Goal: Transaction & Acquisition: Obtain resource

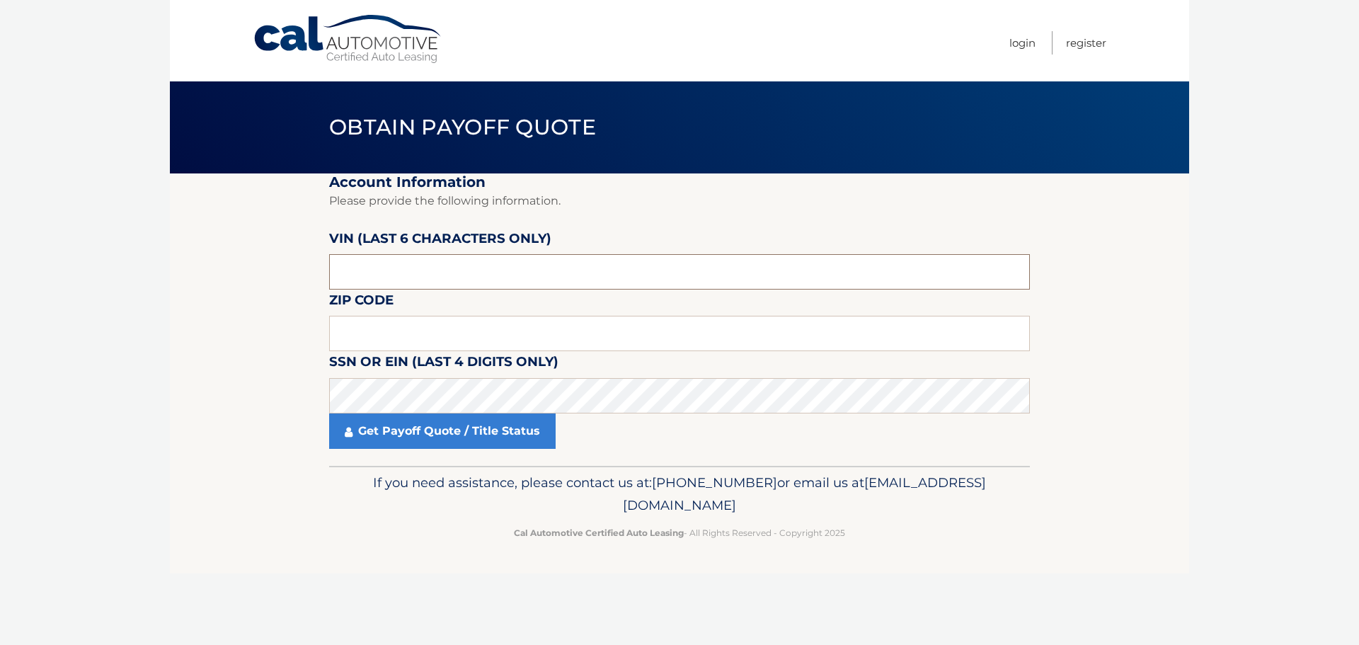
click at [412, 268] on input "text" at bounding box center [679, 271] width 701 height 35
type input "165780"
click at [520, 327] on input "text" at bounding box center [679, 333] width 701 height 35
click at [495, 339] on input "text" at bounding box center [679, 333] width 701 height 35
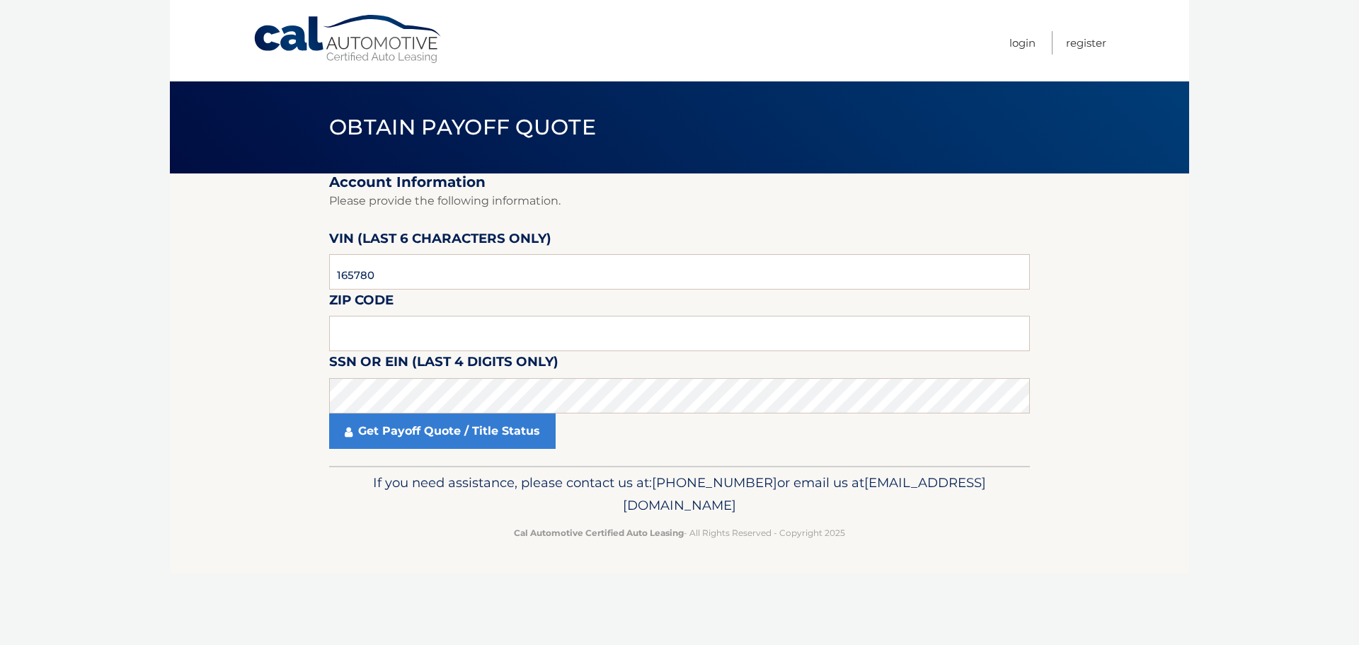
click at [1194, 366] on body "Cal Automotive Menu Login Register Obtain Payoff Quote" at bounding box center [679, 322] width 1359 height 645
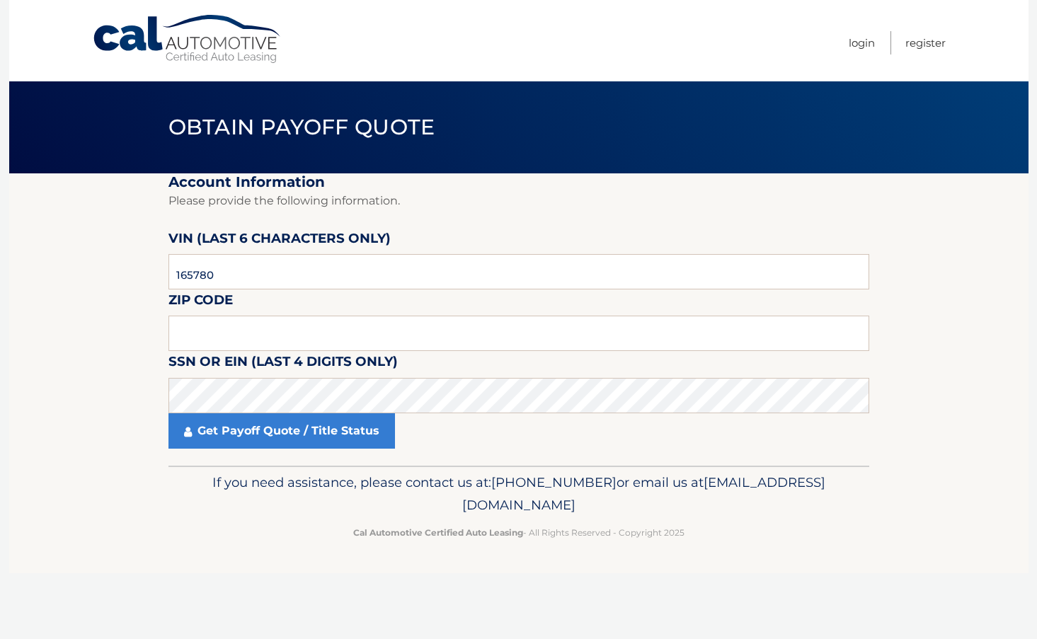
click at [239, 526] on p "Cal Automotive Certified Auto Leasing - All Rights Reserved - Copyright 2025" at bounding box center [519, 532] width 682 height 15
click at [453, 273] on input "165780" at bounding box center [518, 271] width 701 height 35
click at [443, 329] on input "text" at bounding box center [518, 333] width 701 height 35
click at [709, 335] on input "text" at bounding box center [518, 333] width 701 height 35
click at [675, 379] on fieldset "Account Information Please provide the following information. VIN (last 6 chara…" at bounding box center [518, 319] width 701 height 292
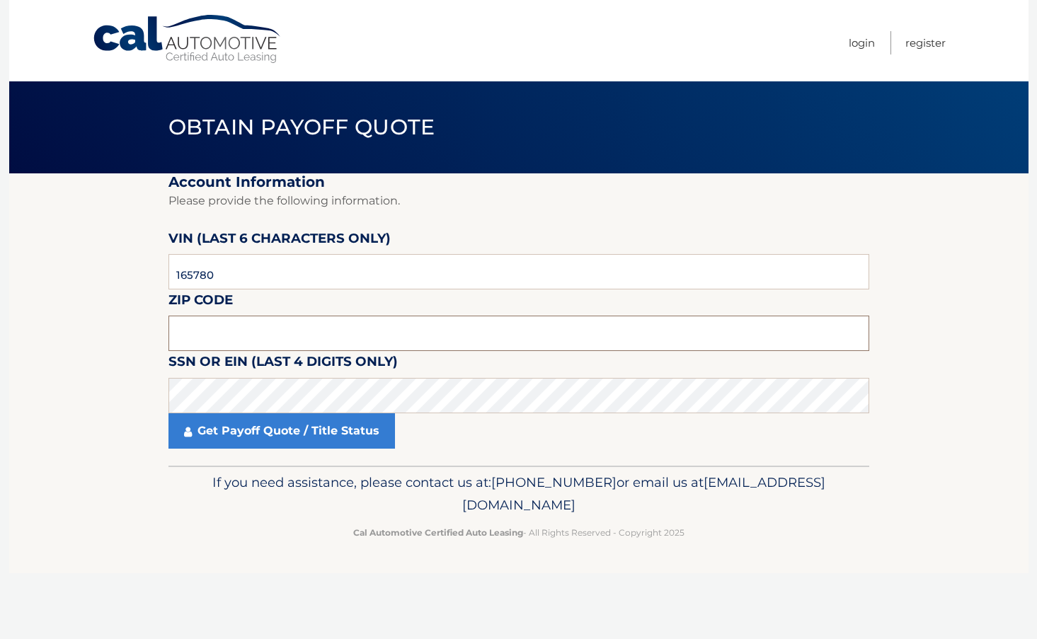
click at [319, 338] on input "text" at bounding box center [518, 333] width 701 height 35
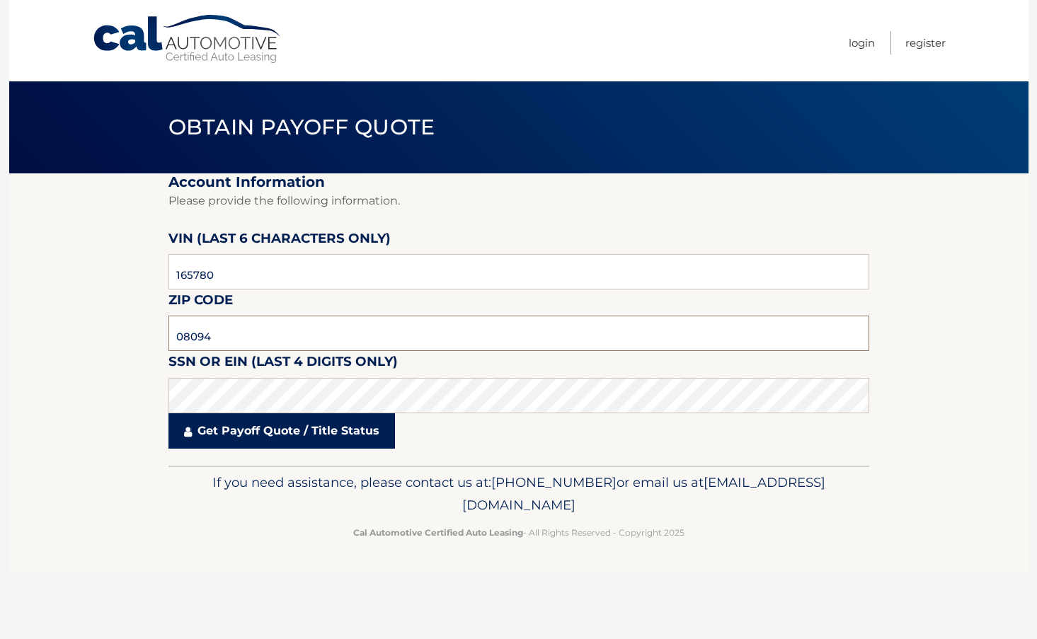
type input "08094"
click at [276, 442] on link "Get Payoff Quote / Title Status" at bounding box center [281, 430] width 226 height 35
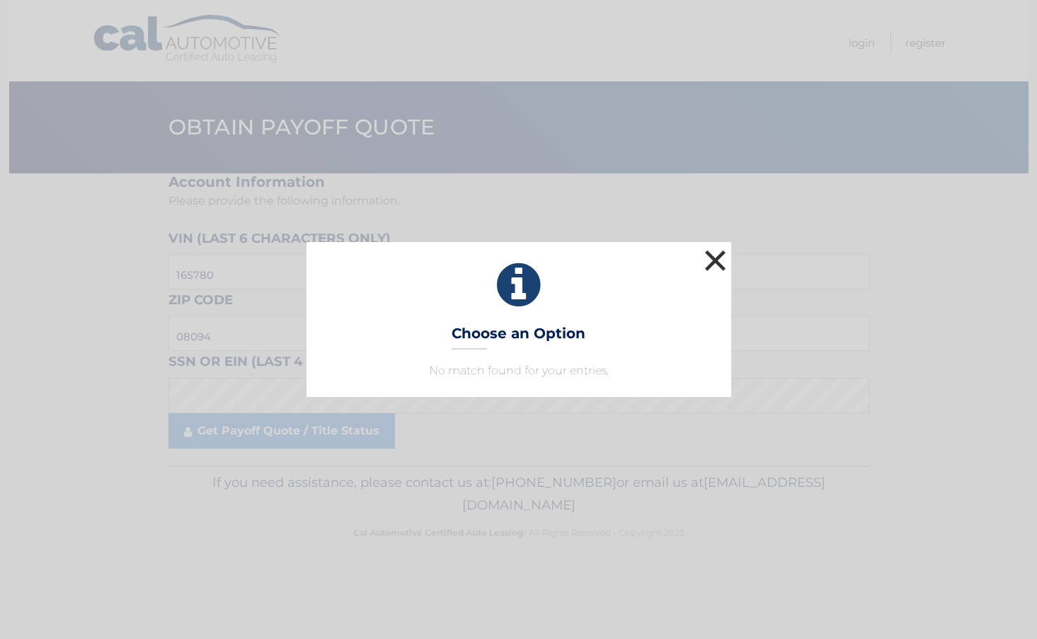
click at [717, 258] on button "×" at bounding box center [715, 260] width 28 height 28
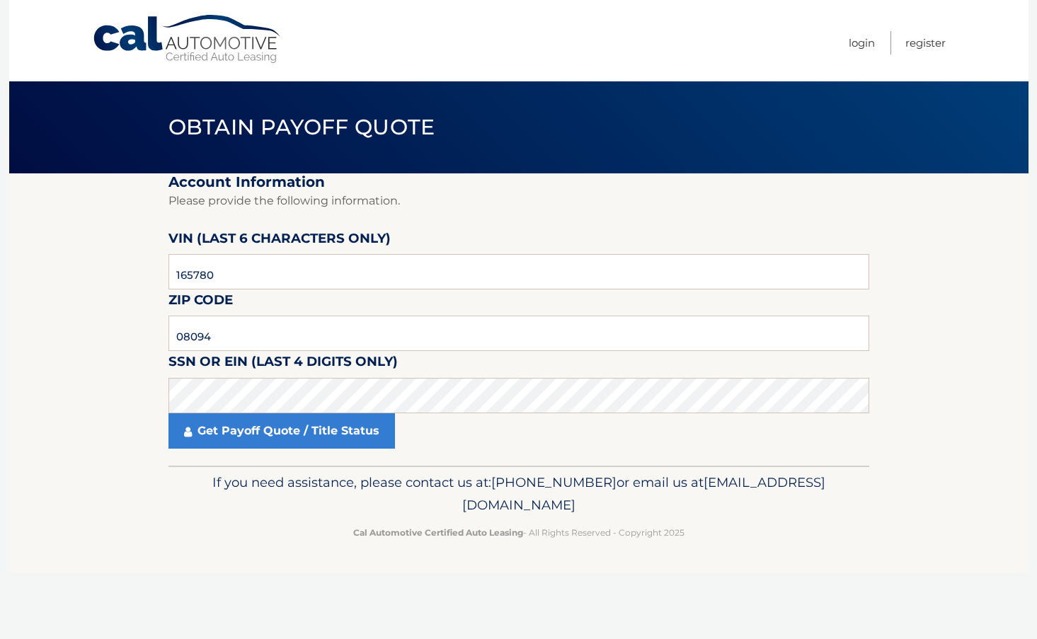
click at [171, 46] on link "Cal Automotive" at bounding box center [187, 39] width 191 height 50
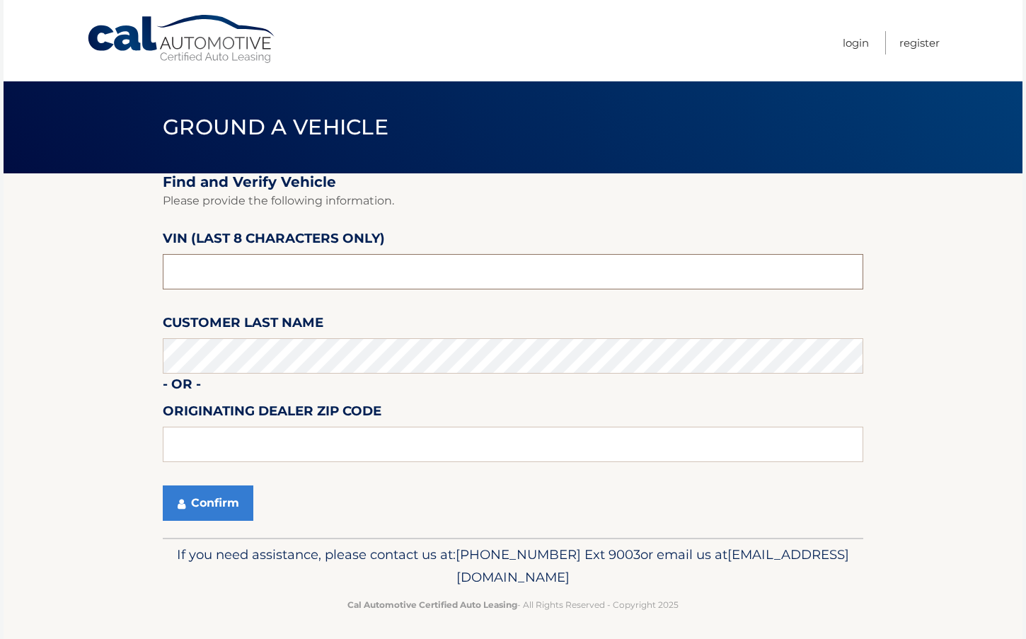
click at [321, 281] on input "text" at bounding box center [513, 271] width 701 height 35
type input "PH165780"
type input "08012"
click at [208, 506] on button "Confirm" at bounding box center [208, 502] width 91 height 35
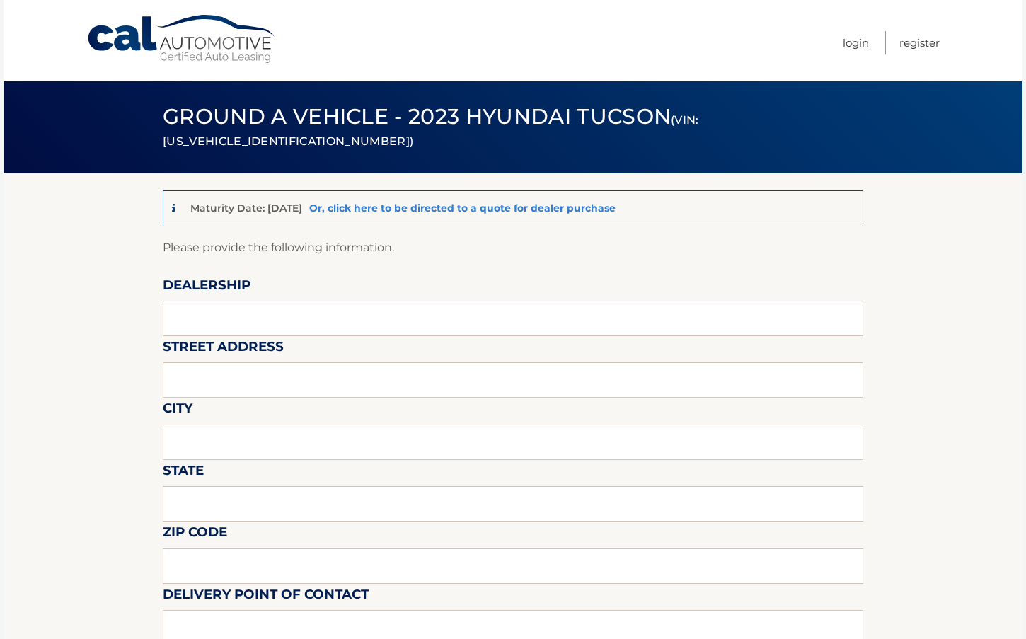
click at [471, 205] on link "Or, click here to be directed to a quote for dealer purchase" at bounding box center [462, 208] width 306 height 13
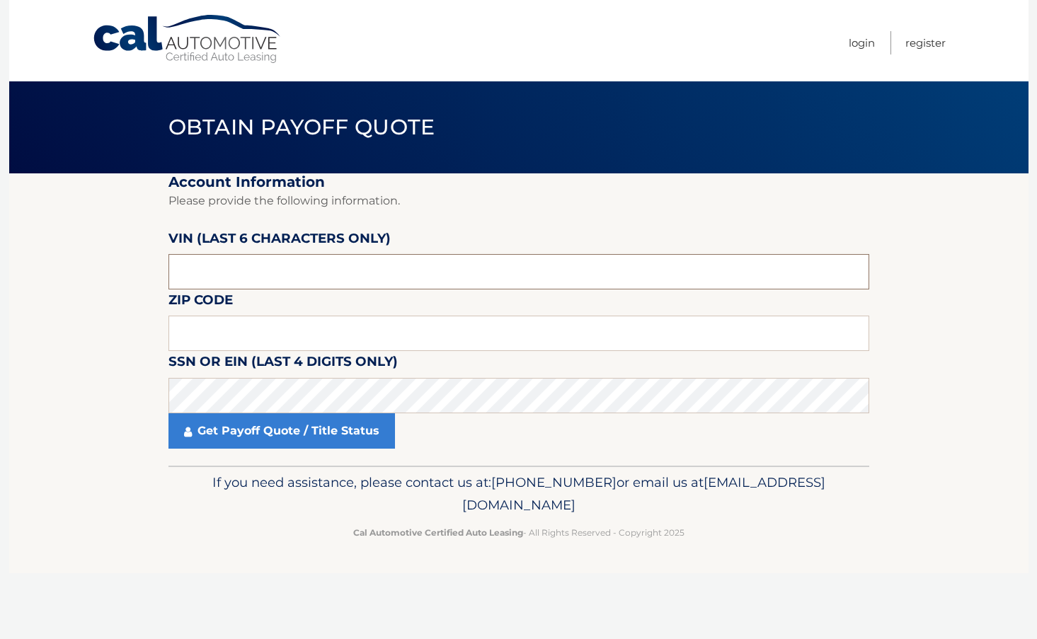
click at [332, 268] on input "text" at bounding box center [518, 271] width 701 height 35
type input "165780"
click at [284, 323] on input "text" at bounding box center [518, 333] width 701 height 35
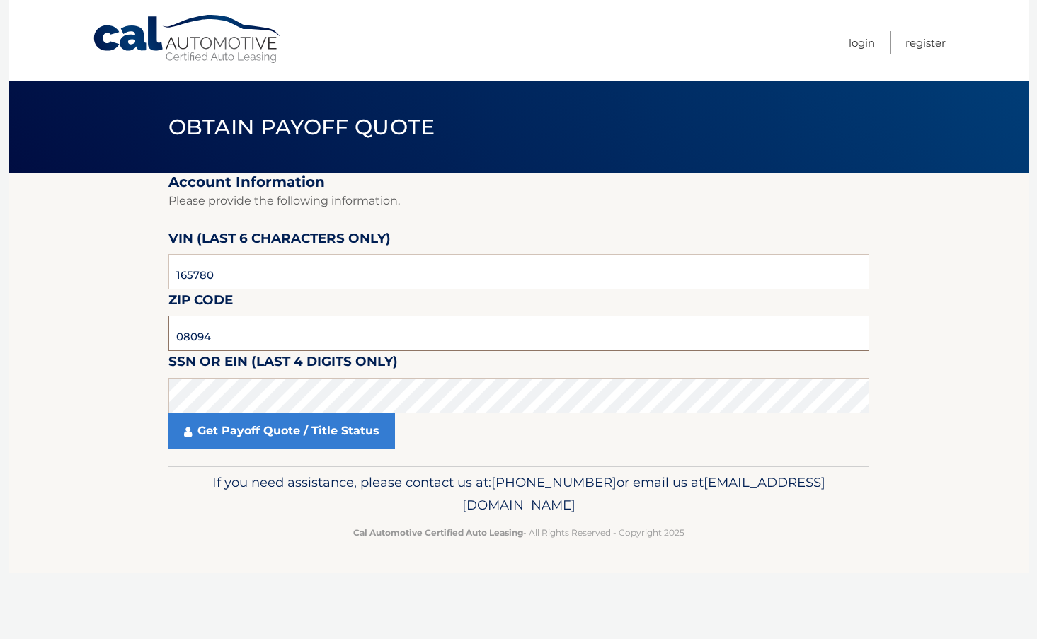
type input "08094"
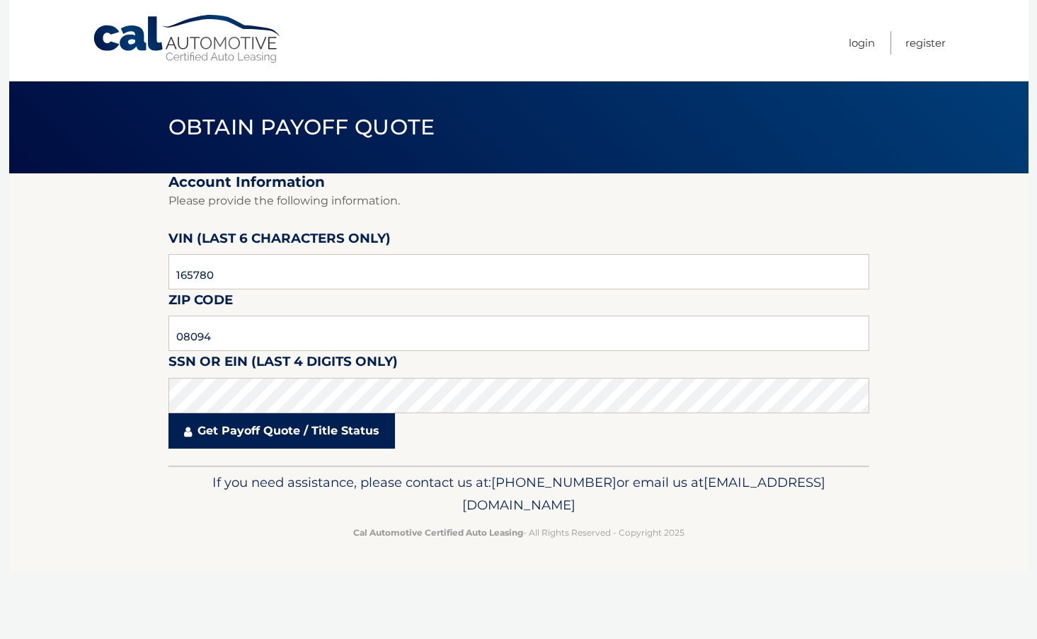
click at [280, 433] on link "Get Payoff Quote / Title Status" at bounding box center [281, 430] width 226 height 35
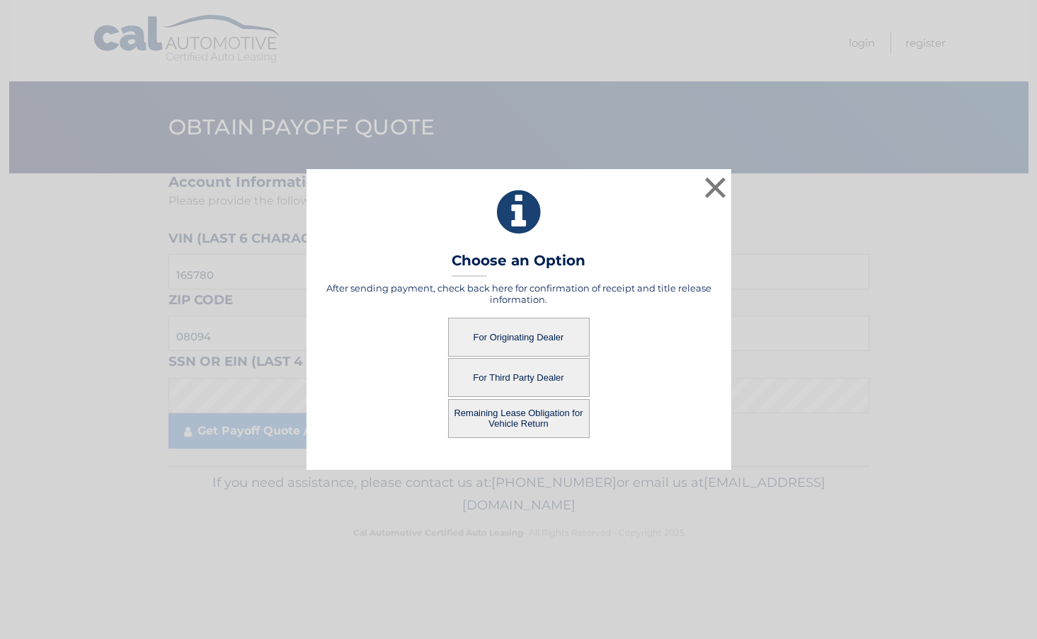
click at [494, 340] on button "For Originating Dealer" at bounding box center [519, 337] width 142 height 39
click at [508, 335] on button "For Originating Dealer" at bounding box center [519, 337] width 142 height 39
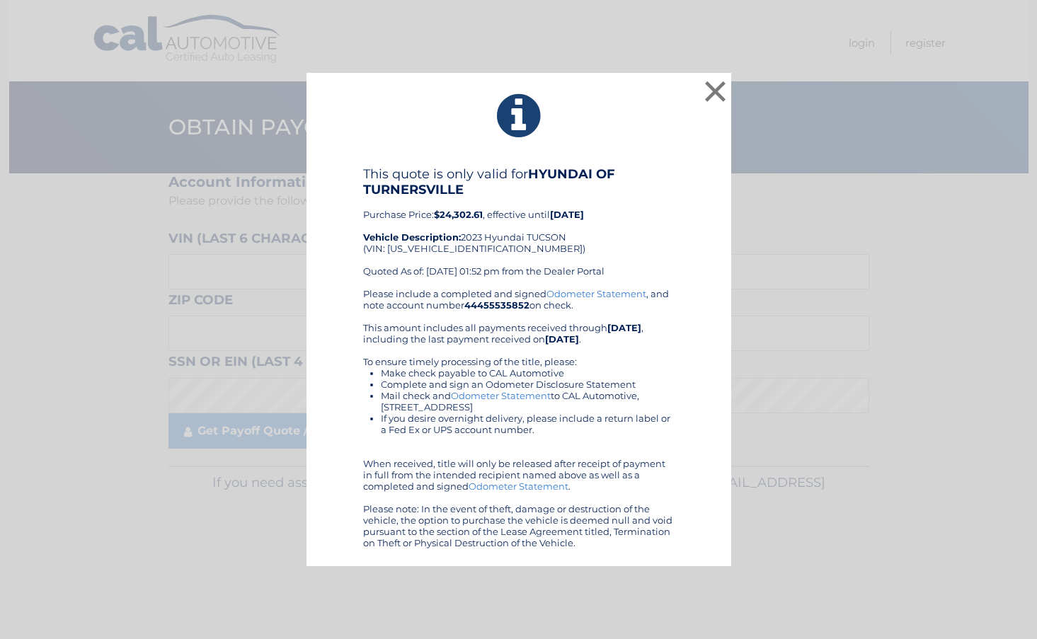
click at [768, 16] on div "× This quote is only valid for HYUNDAI OF TURNERSVILLE Purchase Price: $24,302.…" at bounding box center [518, 319] width 1037 height 639
